Goal: Information Seeking & Learning: Check status

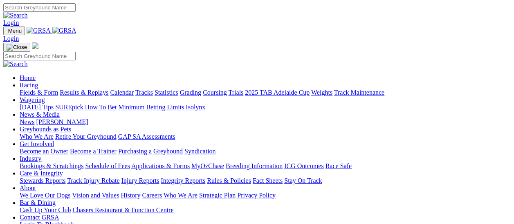
click at [89, 89] on link "Results & Replays" at bounding box center [84, 92] width 49 height 7
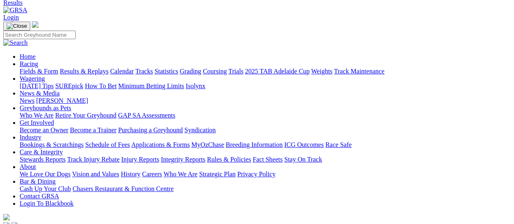
scroll to position [82, 0]
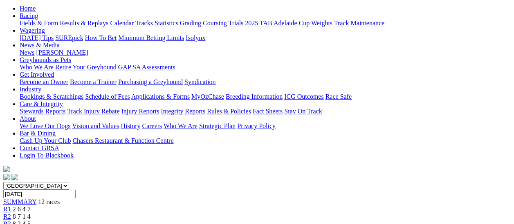
scroll to position [82, 0]
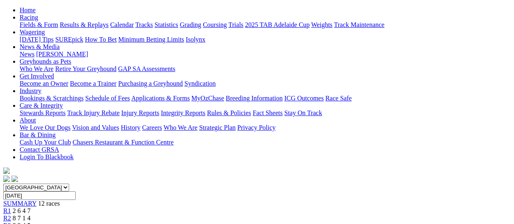
scroll to position [82, 0]
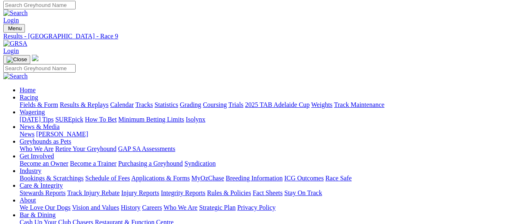
scroll to position [123, 0]
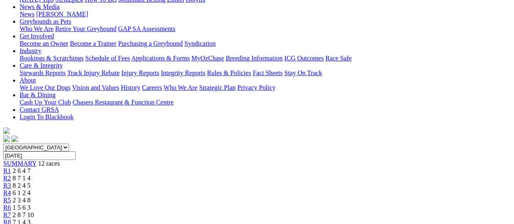
click at [11, 197] on span "R5" at bounding box center [7, 200] width 8 height 7
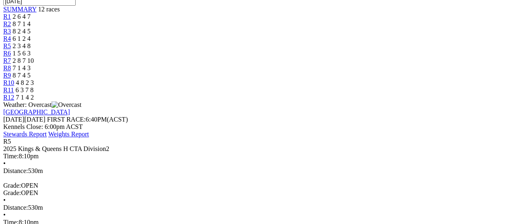
scroll to position [327, 0]
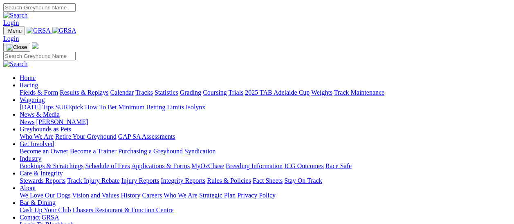
click at [46, 89] on link "Fields & Form" at bounding box center [39, 92] width 38 height 7
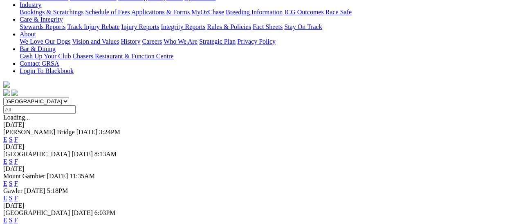
scroll to position [123, 0]
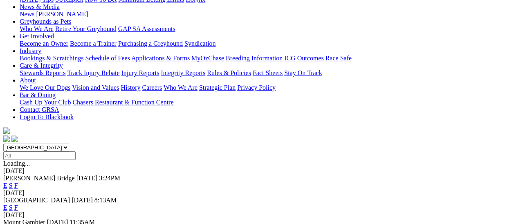
click at [18, 182] on link "F" at bounding box center [16, 185] width 4 height 7
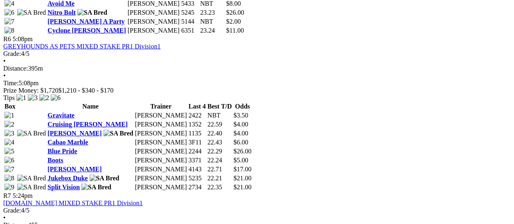
scroll to position [1063, 0]
